Goal: Task Accomplishment & Management: Use online tool/utility

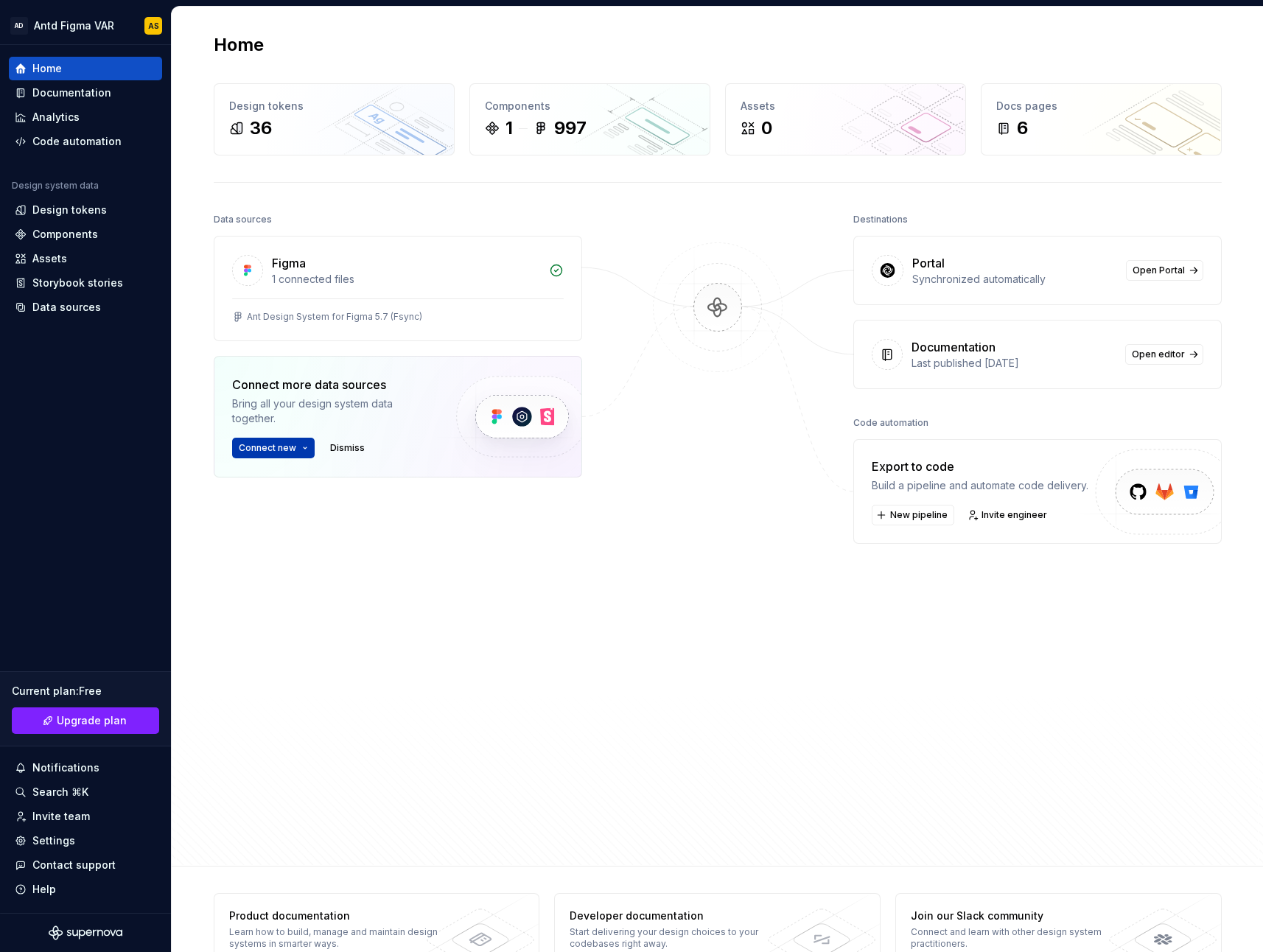
click at [300, 444] on button "Connect new" at bounding box center [273, 448] width 82 height 21
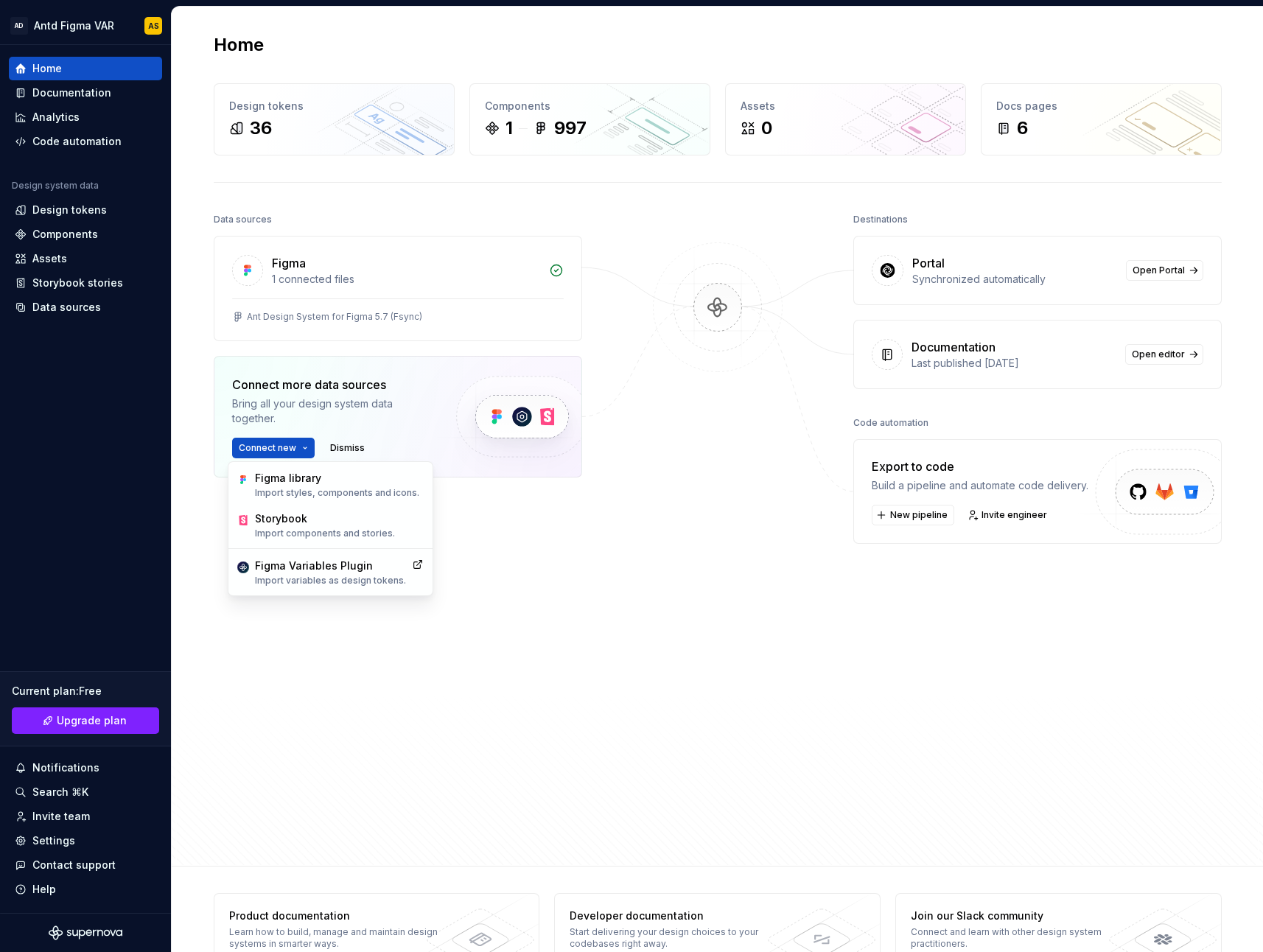
click at [773, 638] on div at bounding box center [718, 494] width 147 height 571
click at [1013, 620] on div "Destinations Portal Synchronized automatically Open Portal Documentation Last p…" at bounding box center [1037, 494] width 368 height 571
click at [1150, 272] on span "Open Portal" at bounding box center [1159, 270] width 52 height 12
